Goal: Task Accomplishment & Management: Use online tool/utility

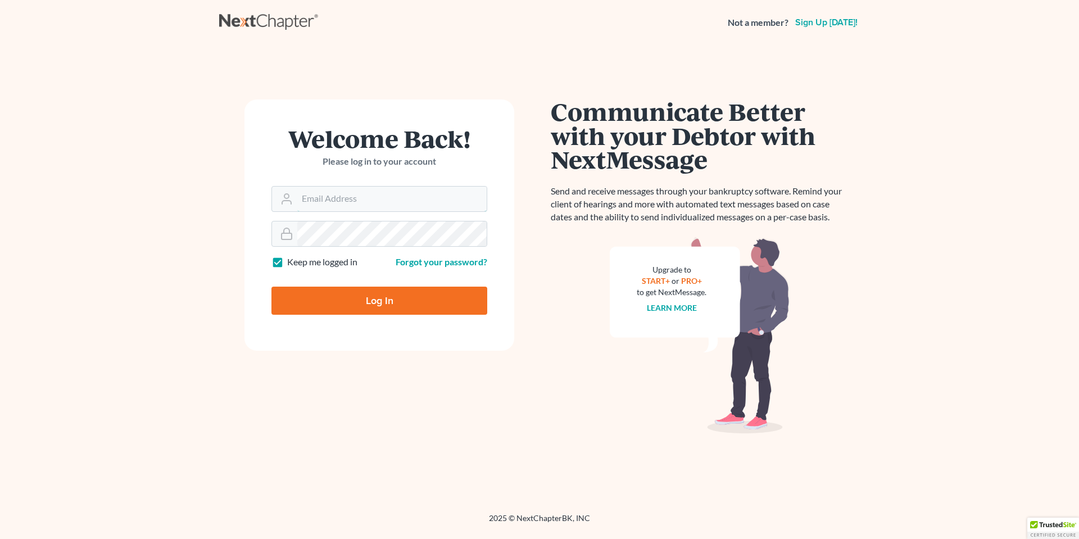
type input "[EMAIL_ADDRESS][DOMAIN_NAME]"
click at [383, 300] on input "Log In" at bounding box center [380, 301] width 216 height 28
type input "Thinking..."
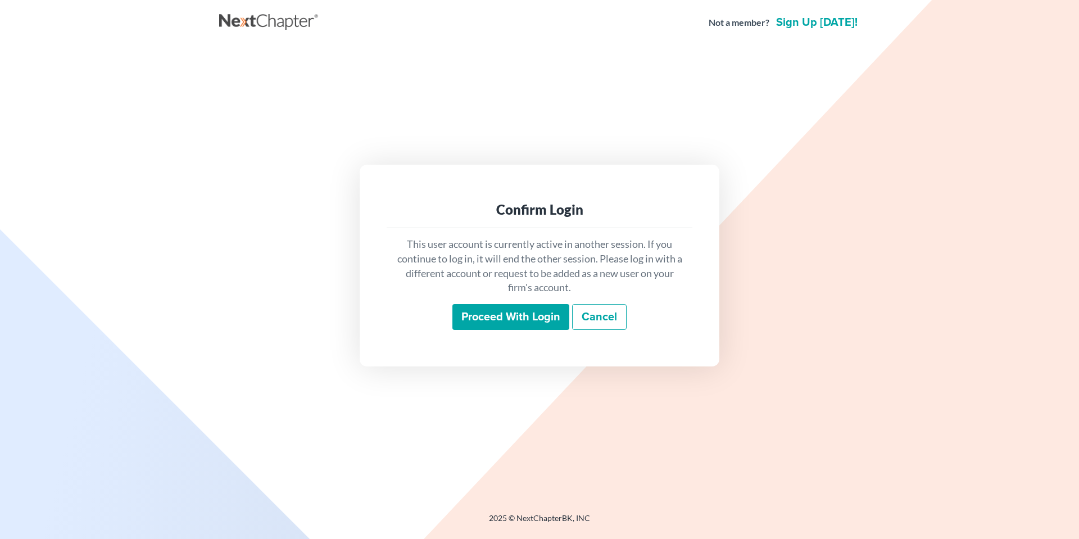
click at [486, 316] on input "Proceed with login" at bounding box center [511, 317] width 117 height 26
